Goal: Communication & Community: Answer question/provide support

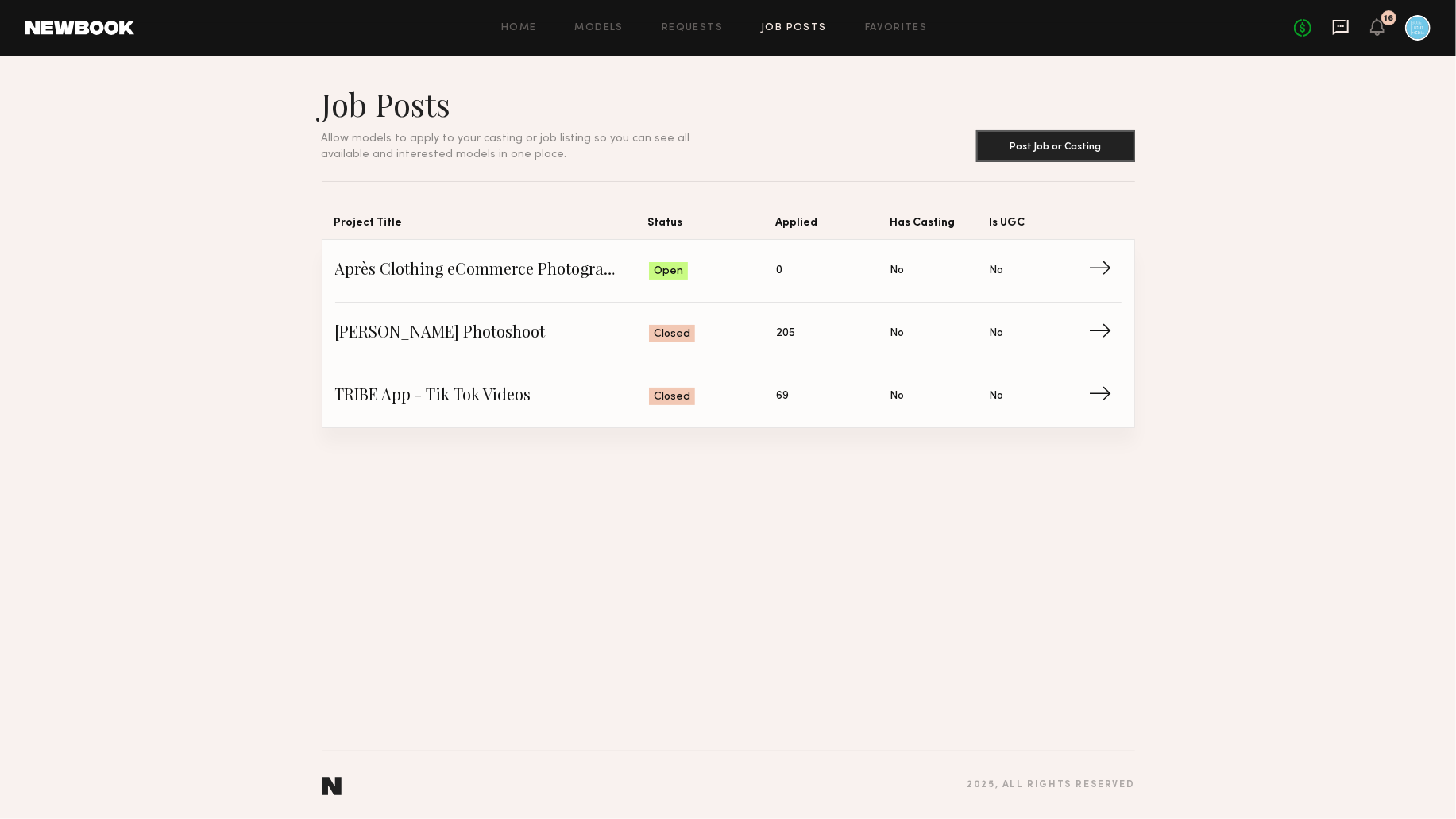
click at [1339, 25] on icon at bounding box center [1340, 26] width 7 height 2
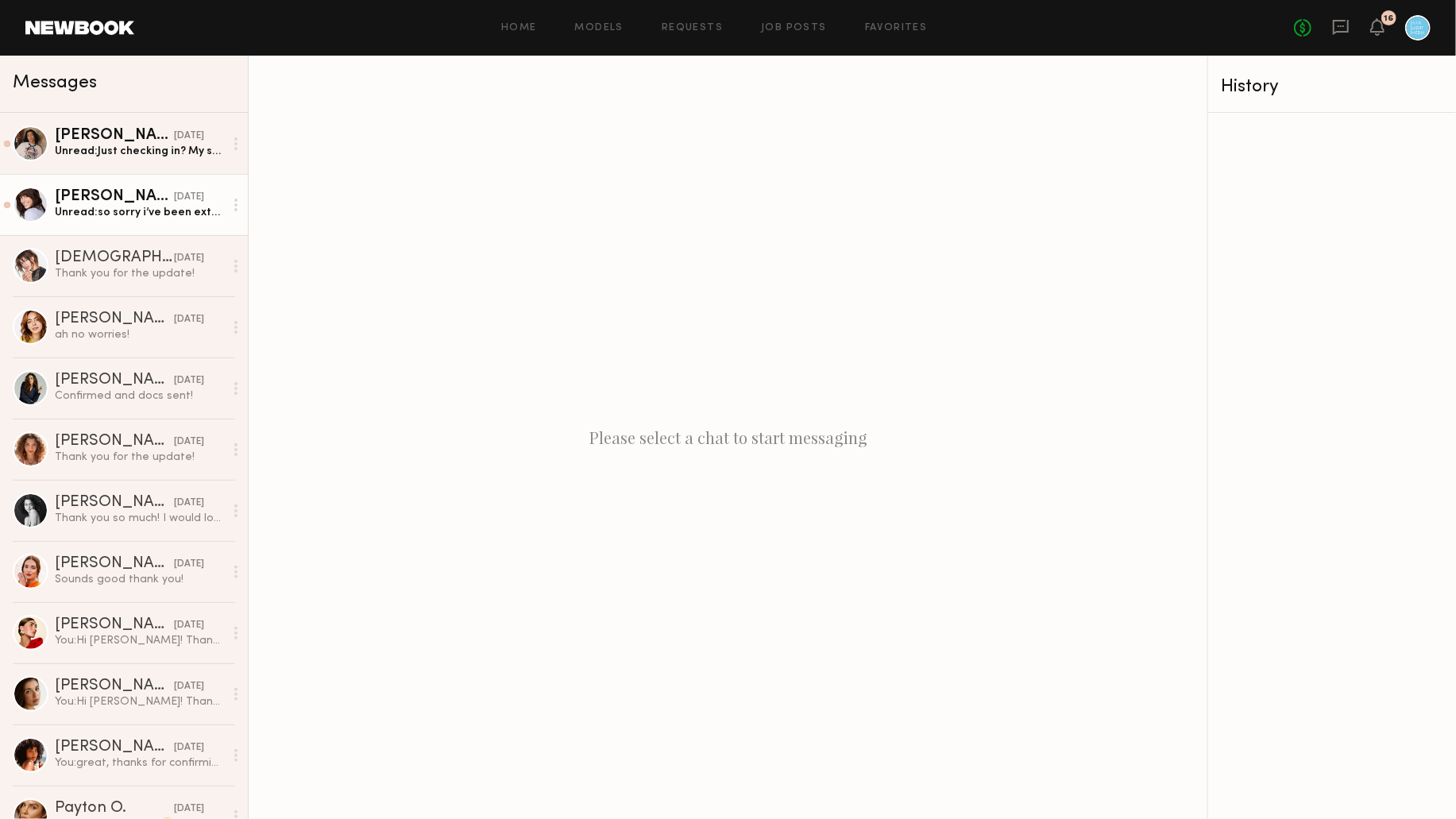
click at [133, 194] on div "[PERSON_NAME]" at bounding box center [115, 197] width 120 height 15
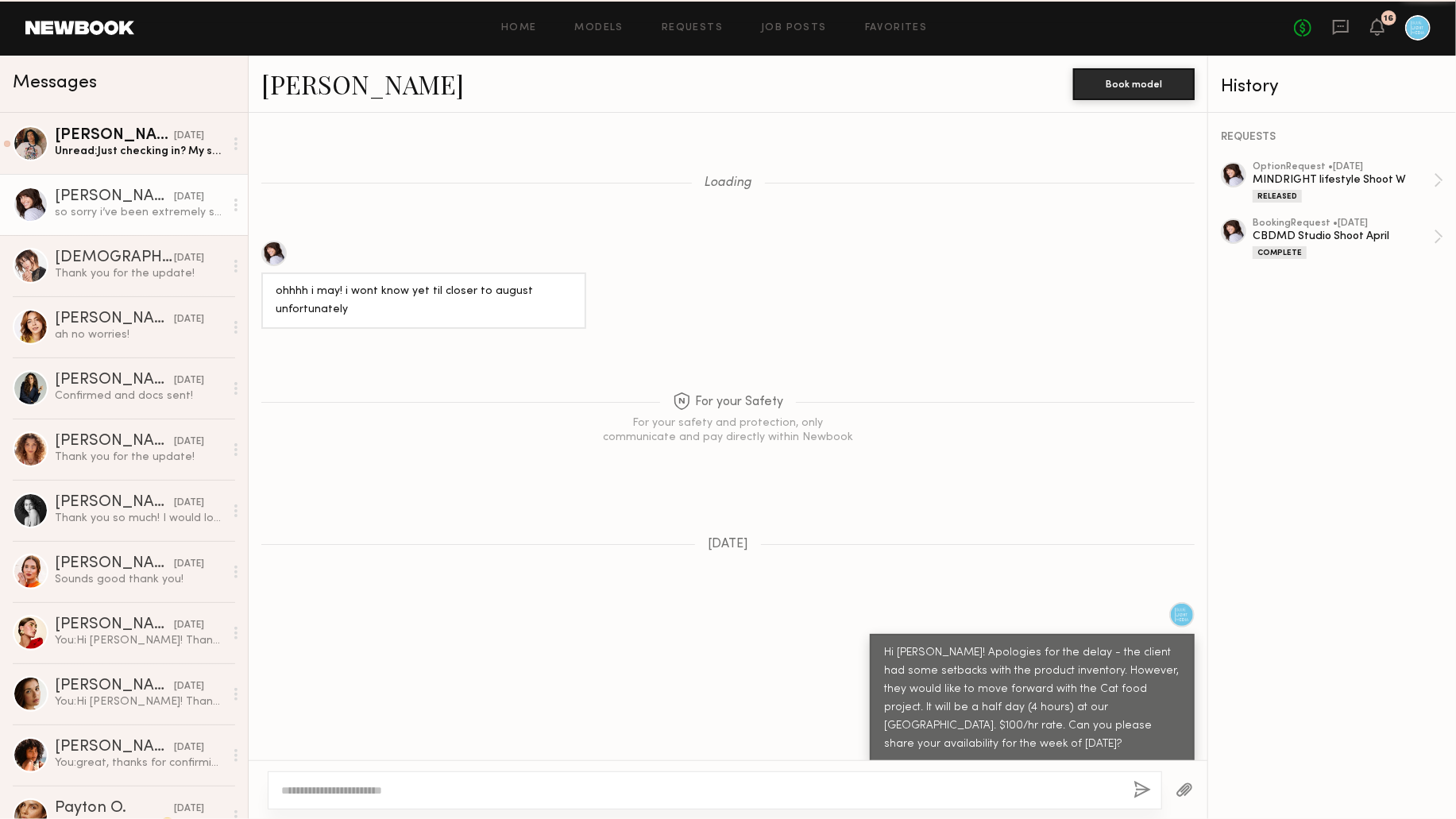
scroll to position [1004, 0]
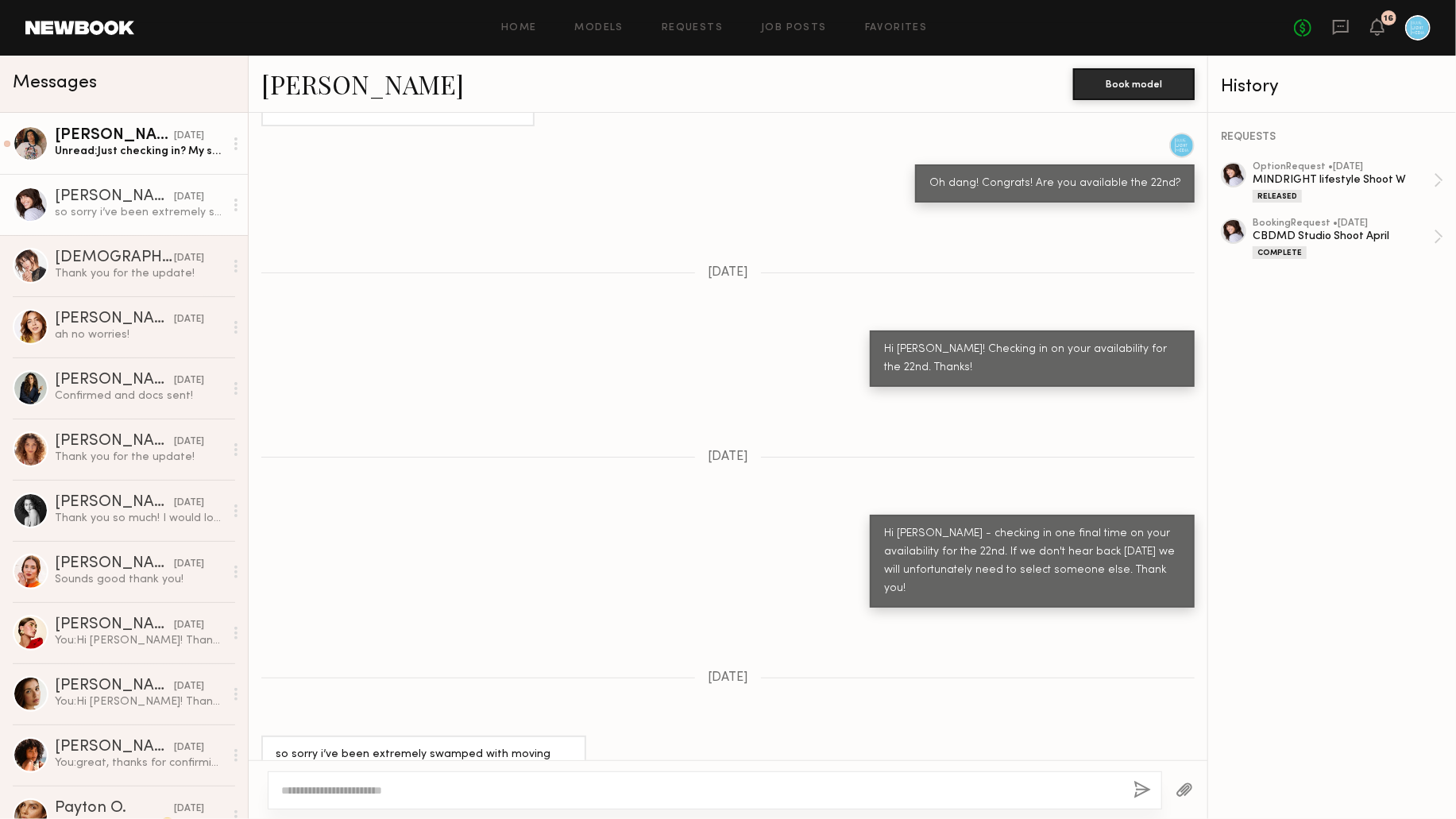
click at [114, 147] on div "Unread: Just checking in? My schedule is filling up! Hope all is well!" at bounding box center [139, 151] width 169 height 15
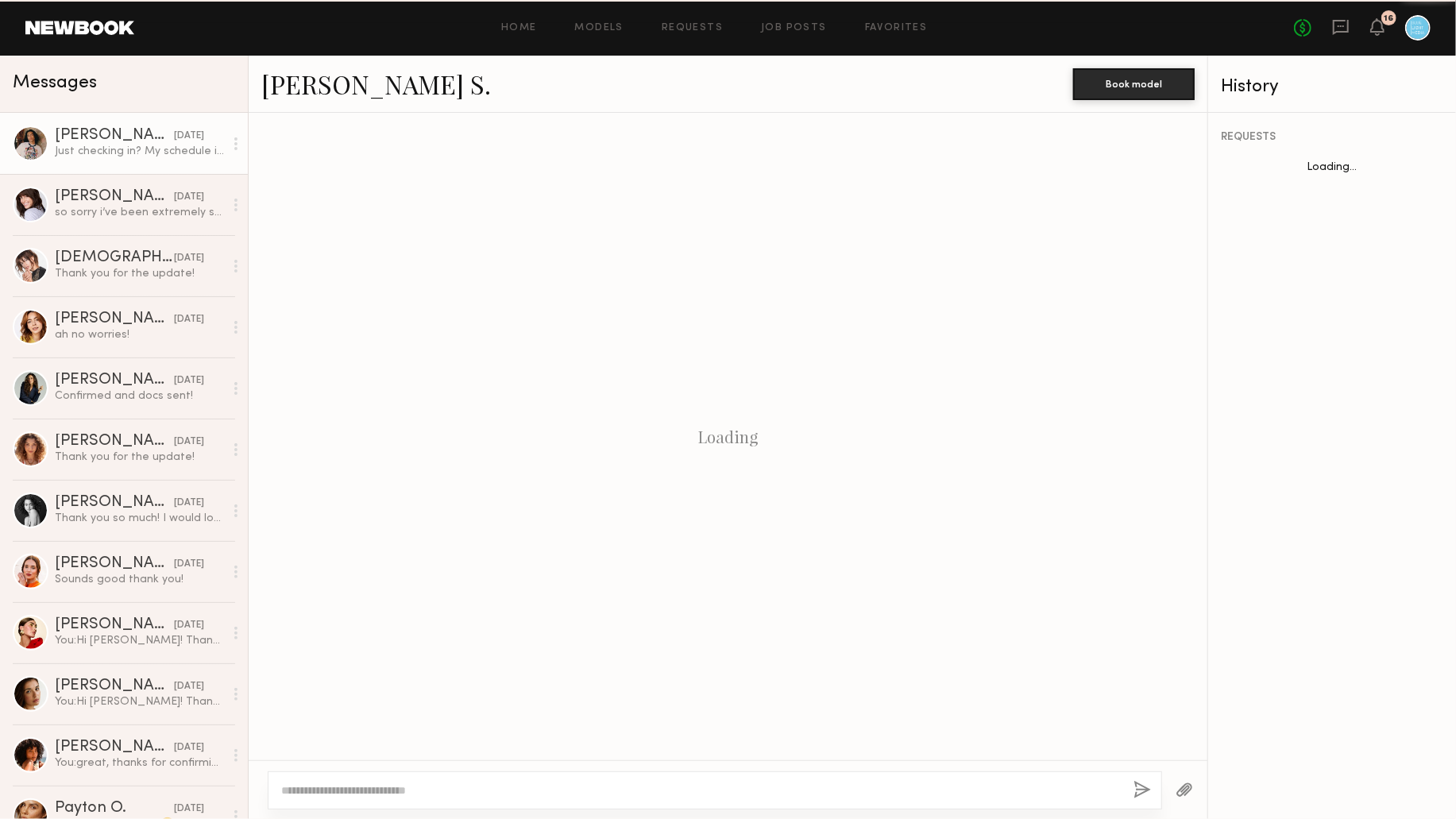
scroll to position [1199, 0]
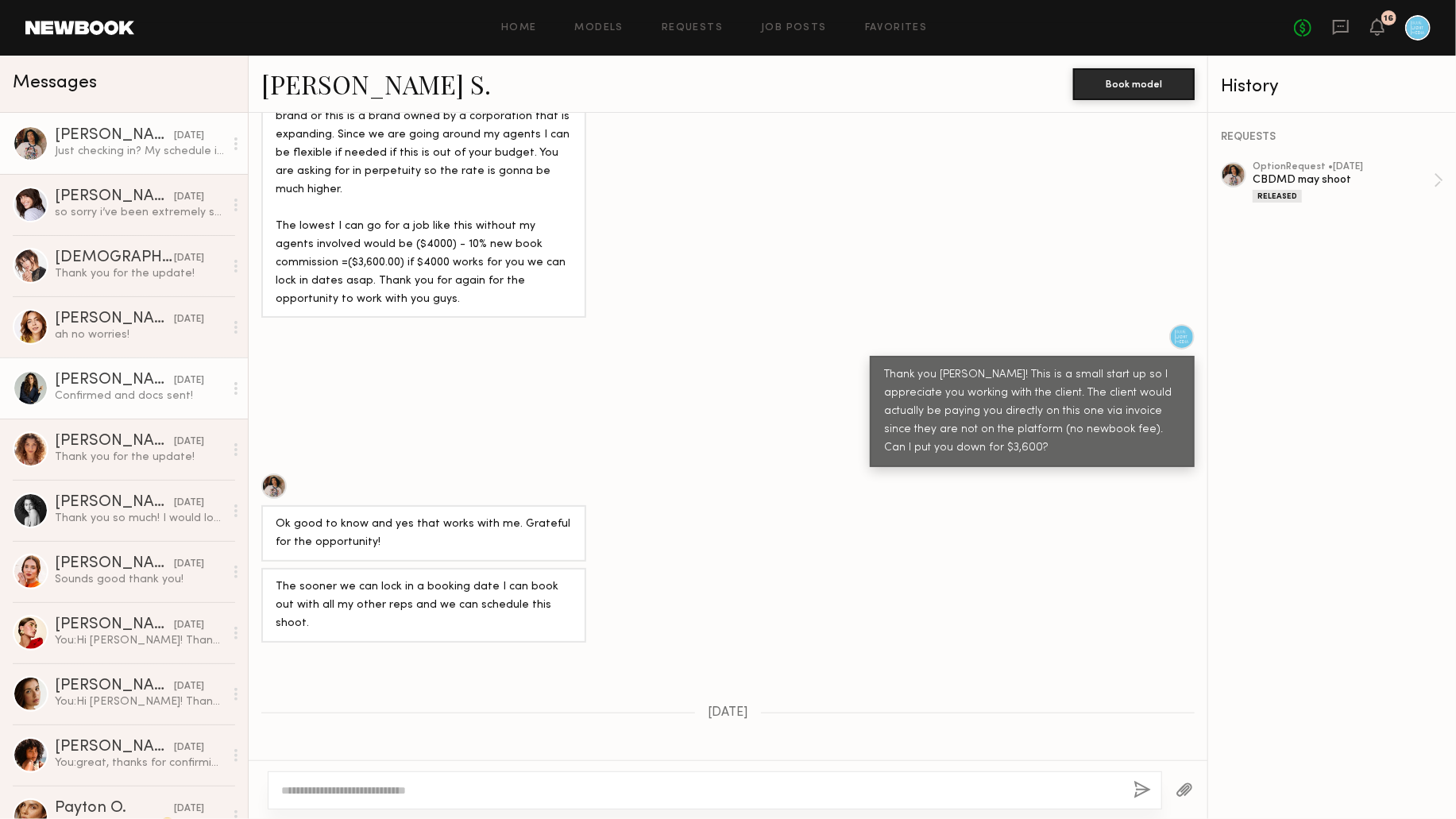
click at [115, 385] on div "[PERSON_NAME]" at bounding box center [115, 380] width 120 height 15
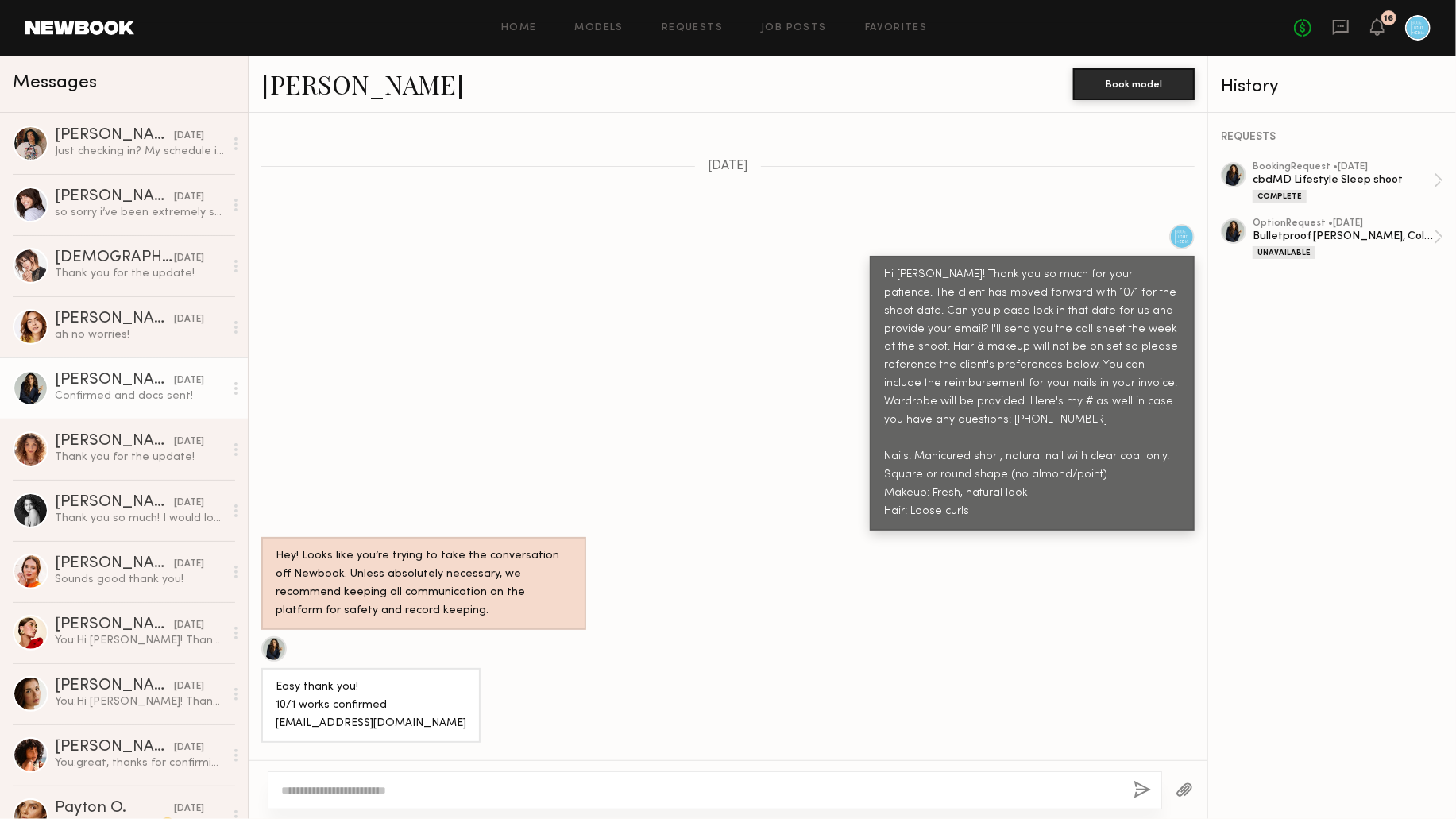
scroll to position [737, 0]
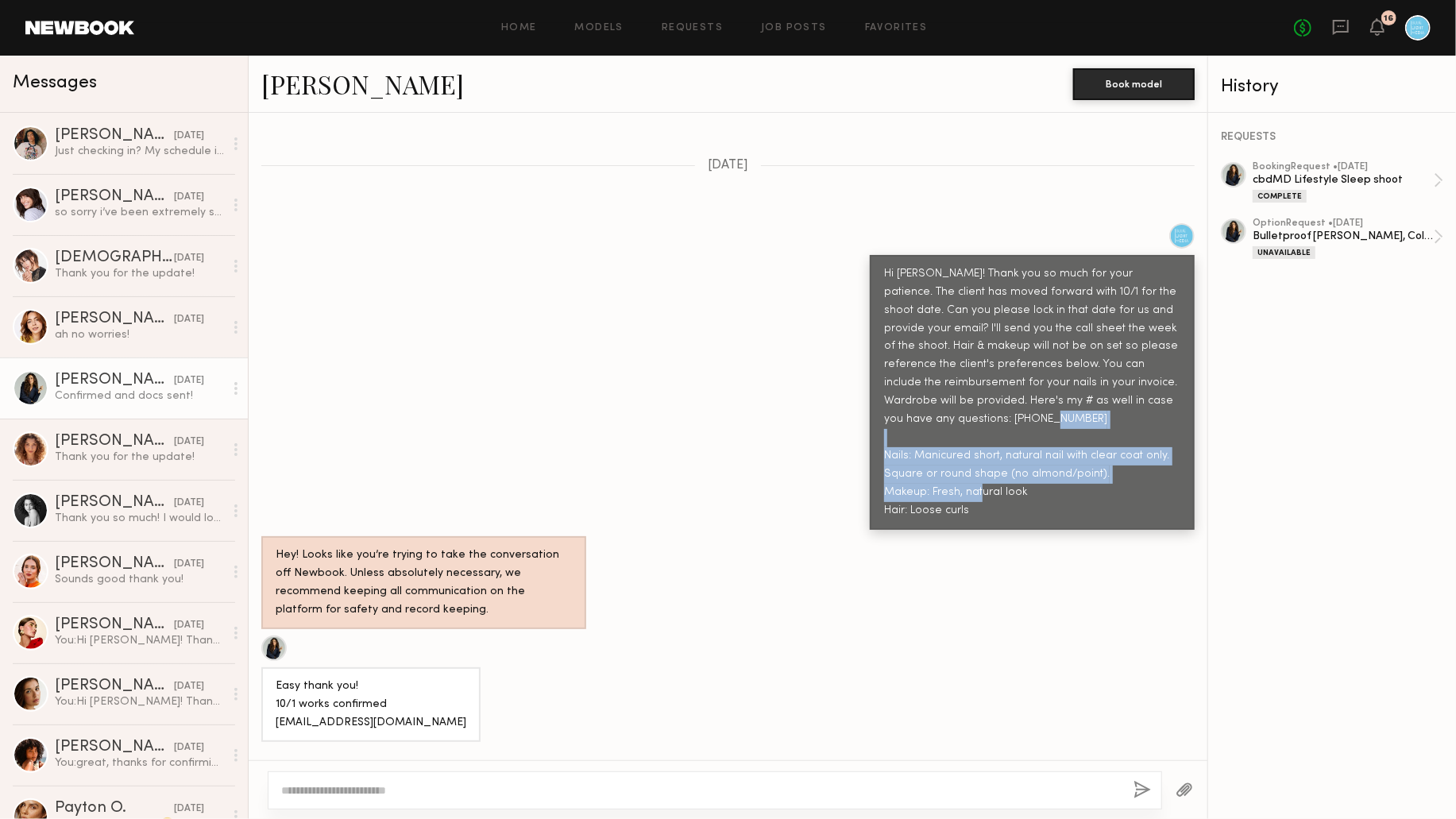
drag, startPoint x: 1036, startPoint y: 463, endPoint x: 850, endPoint y: 432, distance: 188.6
click at [850, 432] on div "Hi [PERSON_NAME]! Thank you so much for your patience. The client has moved for…" at bounding box center [728, 377] width 958 height 307
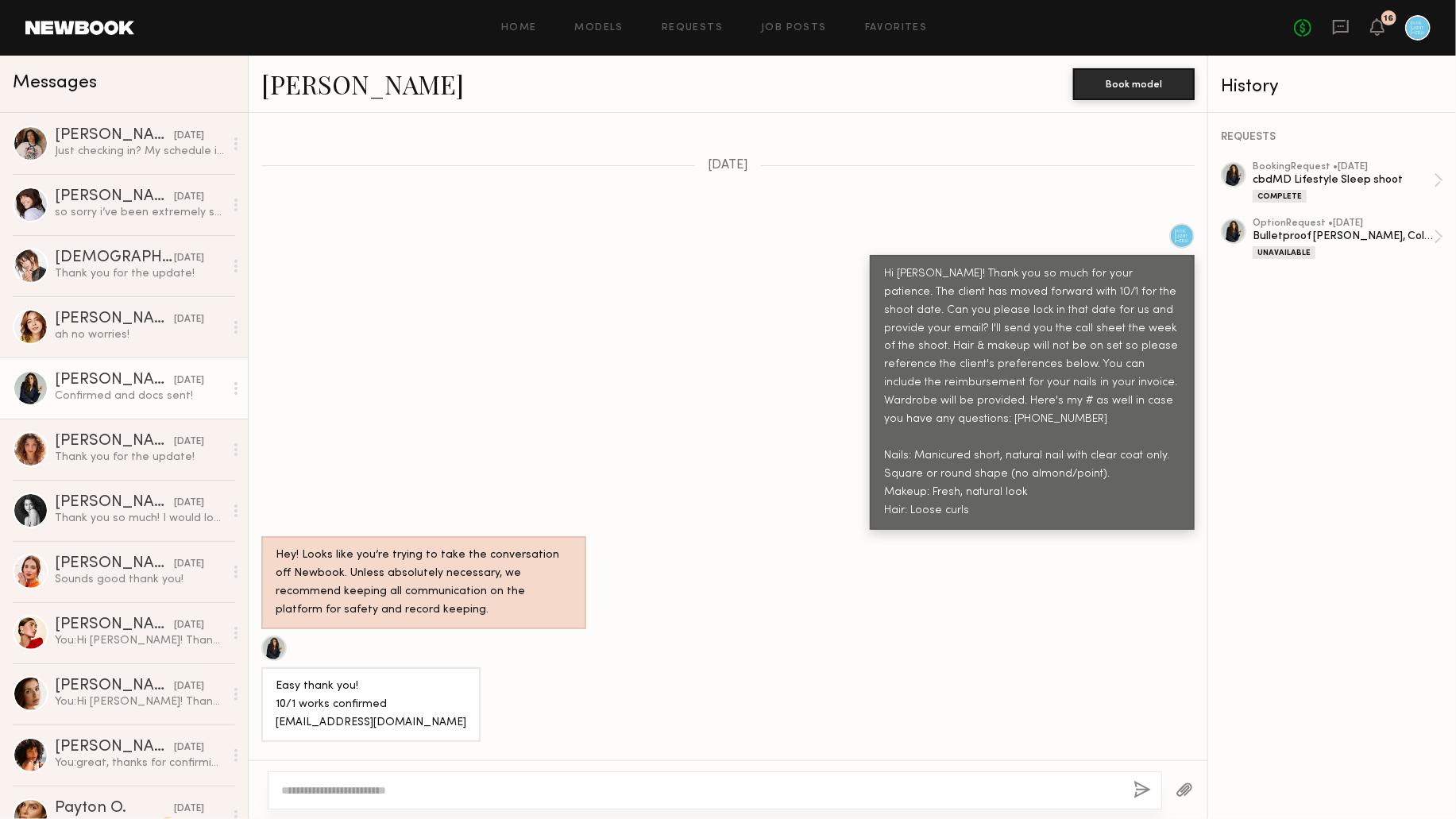
click at [1003, 469] on div "Hi [PERSON_NAME]! Thank you so much for your patience. The client has moved for…" at bounding box center [1032, 393] width 296 height 255
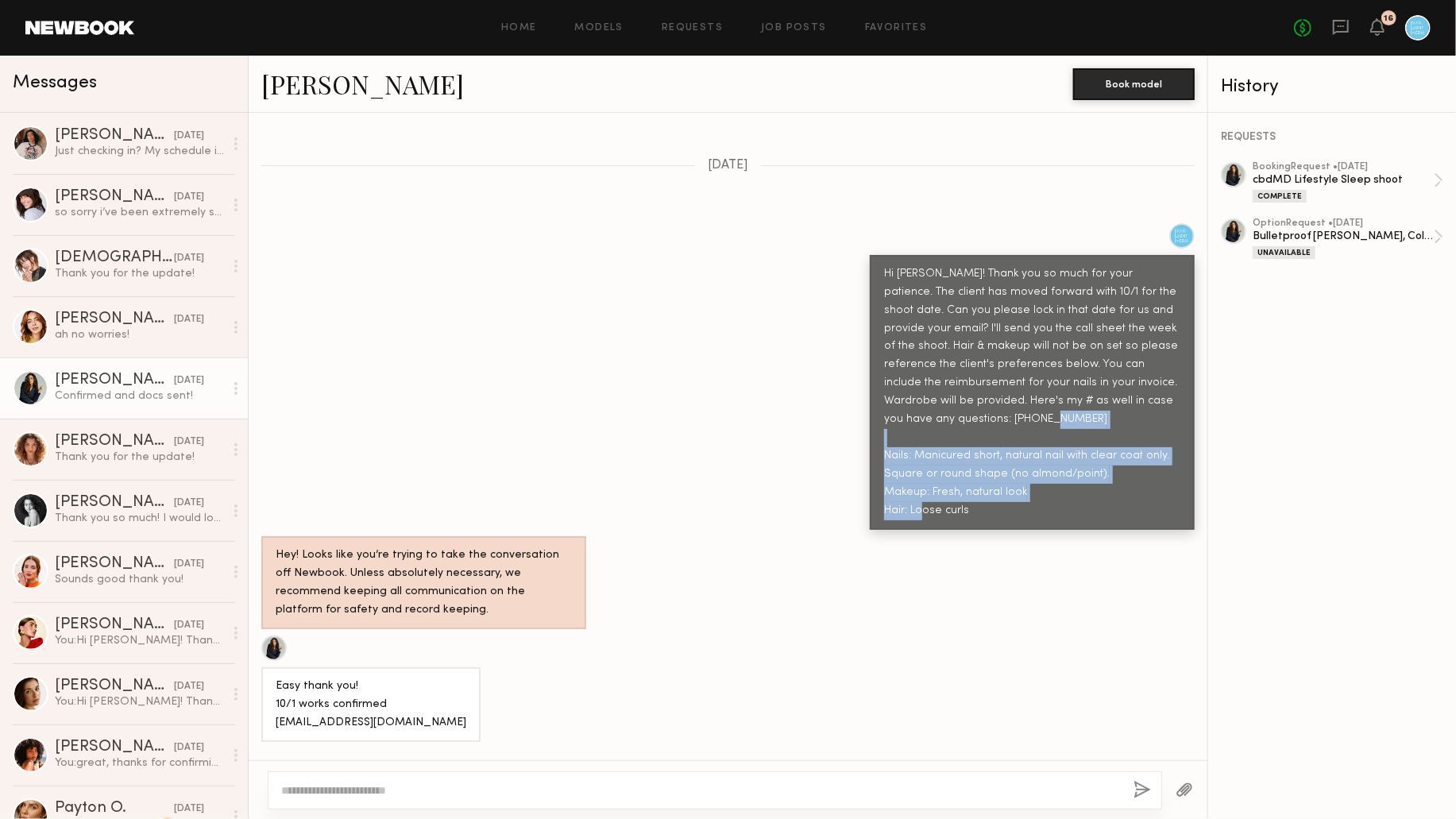
drag, startPoint x: 988, startPoint y: 485, endPoint x: 886, endPoint y: 430, distance: 115.9
click at [886, 430] on div "Hi [PERSON_NAME]! Thank you so much for your patience. The client has moved for…" at bounding box center [1032, 393] width 296 height 255
copy div "Nails: Manicured short, natural nail with clear coat only. Square or round shap…"
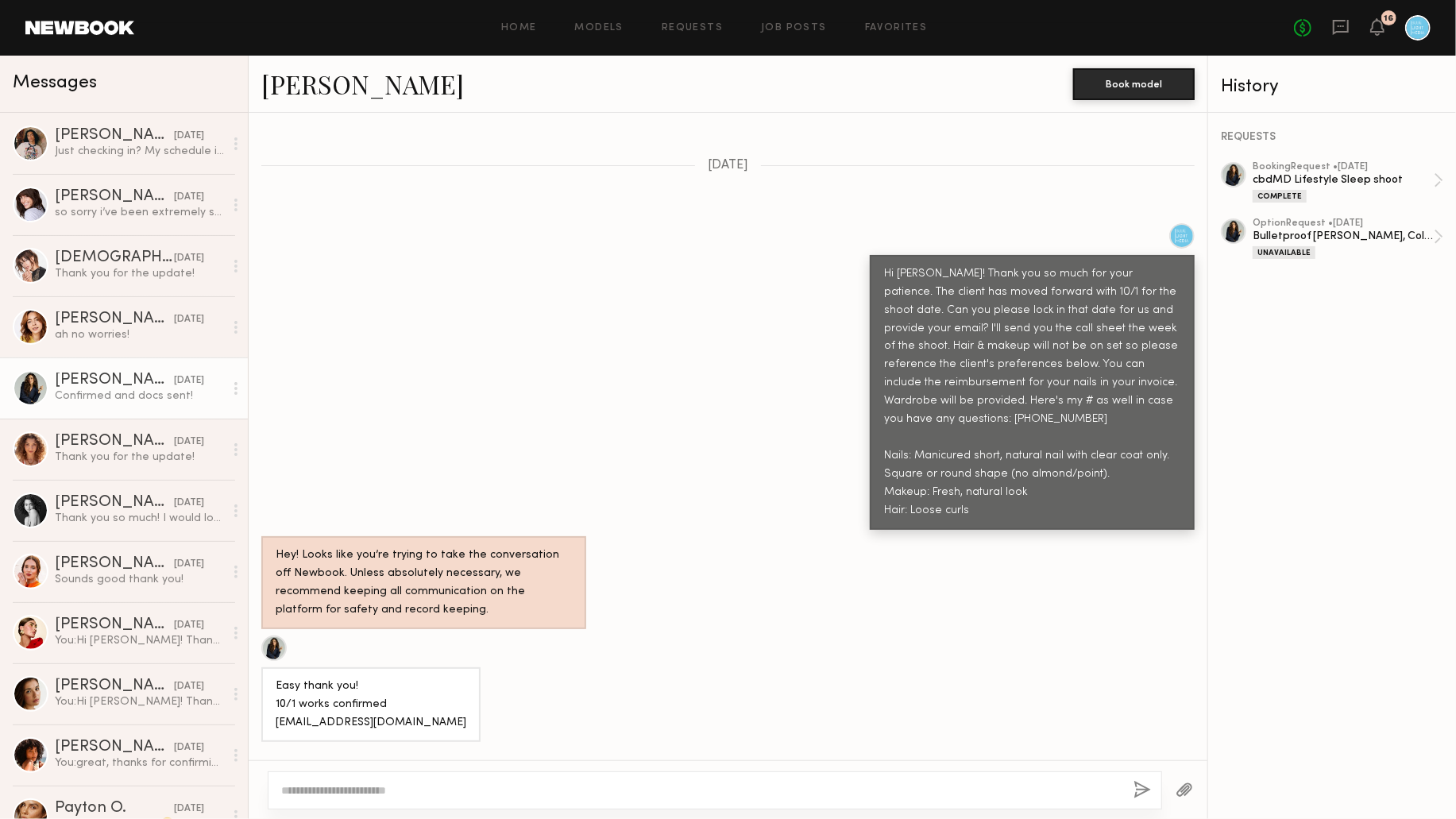
click at [982, 407] on div "Hi [PERSON_NAME]! Thank you so much for your patience. The client has moved for…" at bounding box center [1032, 393] width 296 height 255
click at [442, 373] on div "Hi [PERSON_NAME]! Thank you so much for your patience. The client has moved for…" at bounding box center [728, 377] width 958 height 307
